Goal: Transaction & Acquisition: Purchase product/service

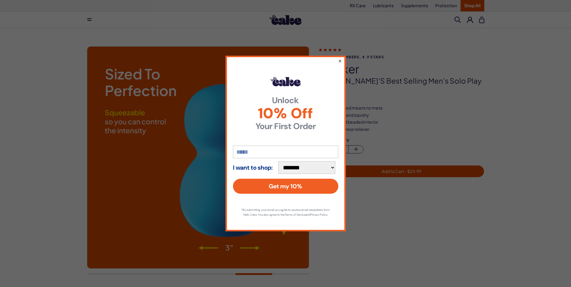
click at [340, 58] on button "×" at bounding box center [340, 60] width 4 height 7
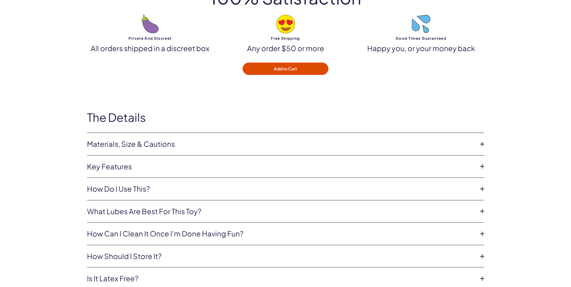
scroll to position [1926, 0]
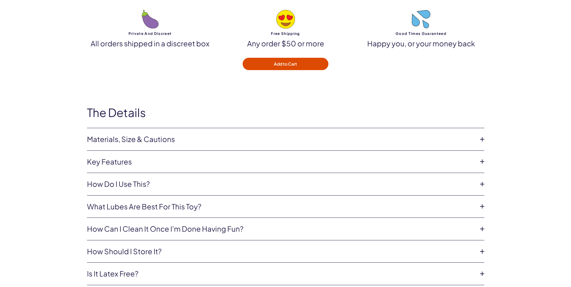
click at [482, 206] on icon at bounding box center [482, 206] width 9 height 9
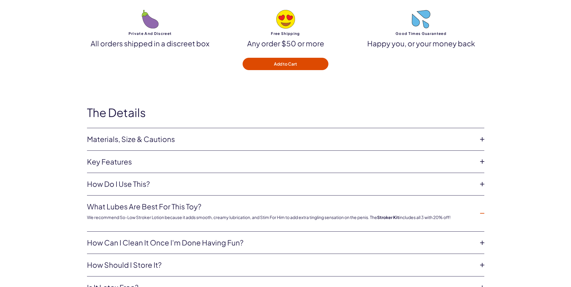
click at [500, 208] on div "The Details Materials, Size & Cautions Size: 5 inches x 2.75 inches Stroker mat…" at bounding box center [285, 213] width 433 height 215
click at [481, 212] on icon at bounding box center [482, 213] width 9 height 9
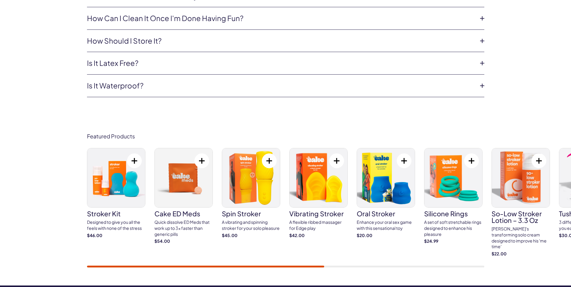
scroll to position [0, 0]
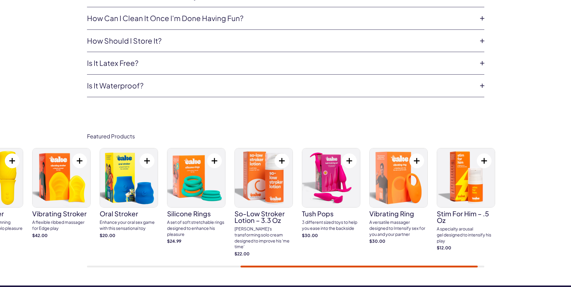
click at [329, 209] on link "tush pops 3 different sized toys to help you ease into the backside $30.00" at bounding box center [331, 193] width 58 height 90
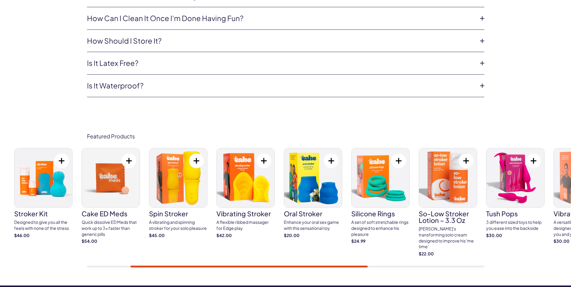
click at [446, 209] on link "So-Low Stroker Lotion – 3.3 oz [PERSON_NAME]'s transforming solo cream designed…" at bounding box center [448, 202] width 58 height 109
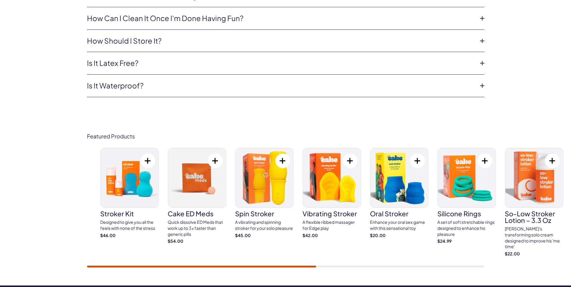
click at [245, 190] on div "stroker kit Designed to give you all the feels with none of the stress $46.00" at bounding box center [298, 202] width 397 height 109
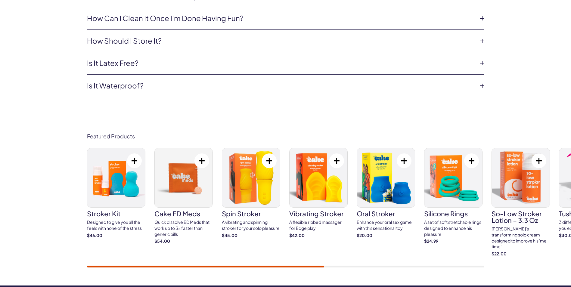
click at [253, 189] on img at bounding box center [251, 177] width 58 height 59
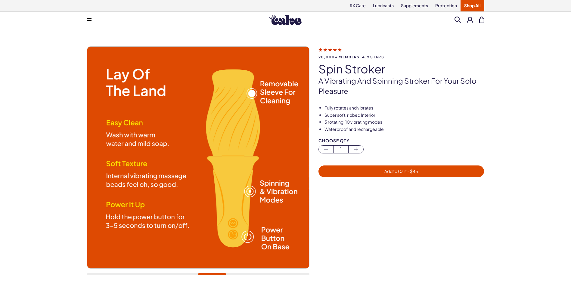
click at [275, 162] on img at bounding box center [198, 158] width 222 height 222
